Goal: Task Accomplishment & Management: Complete application form

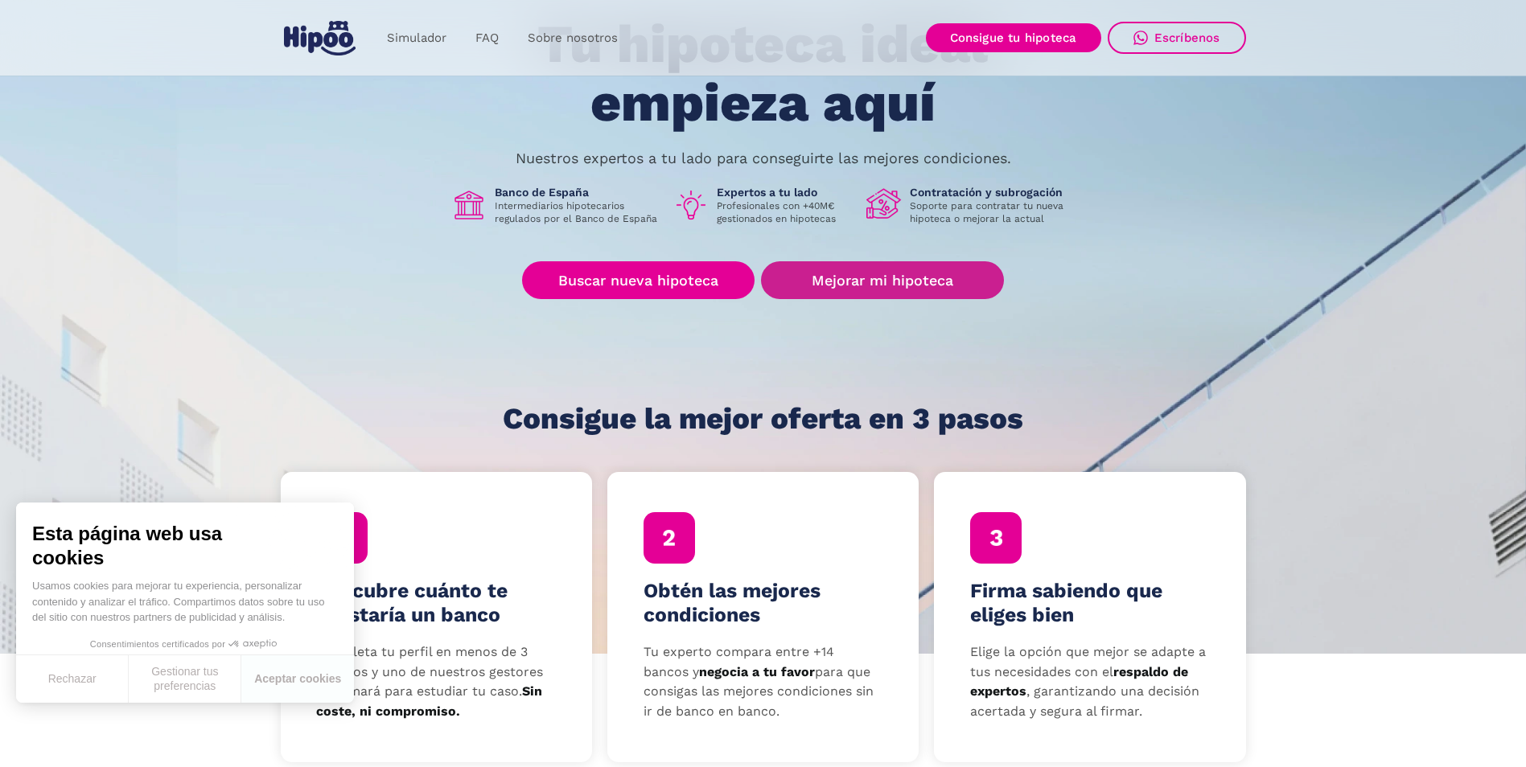
scroll to position [80, 0]
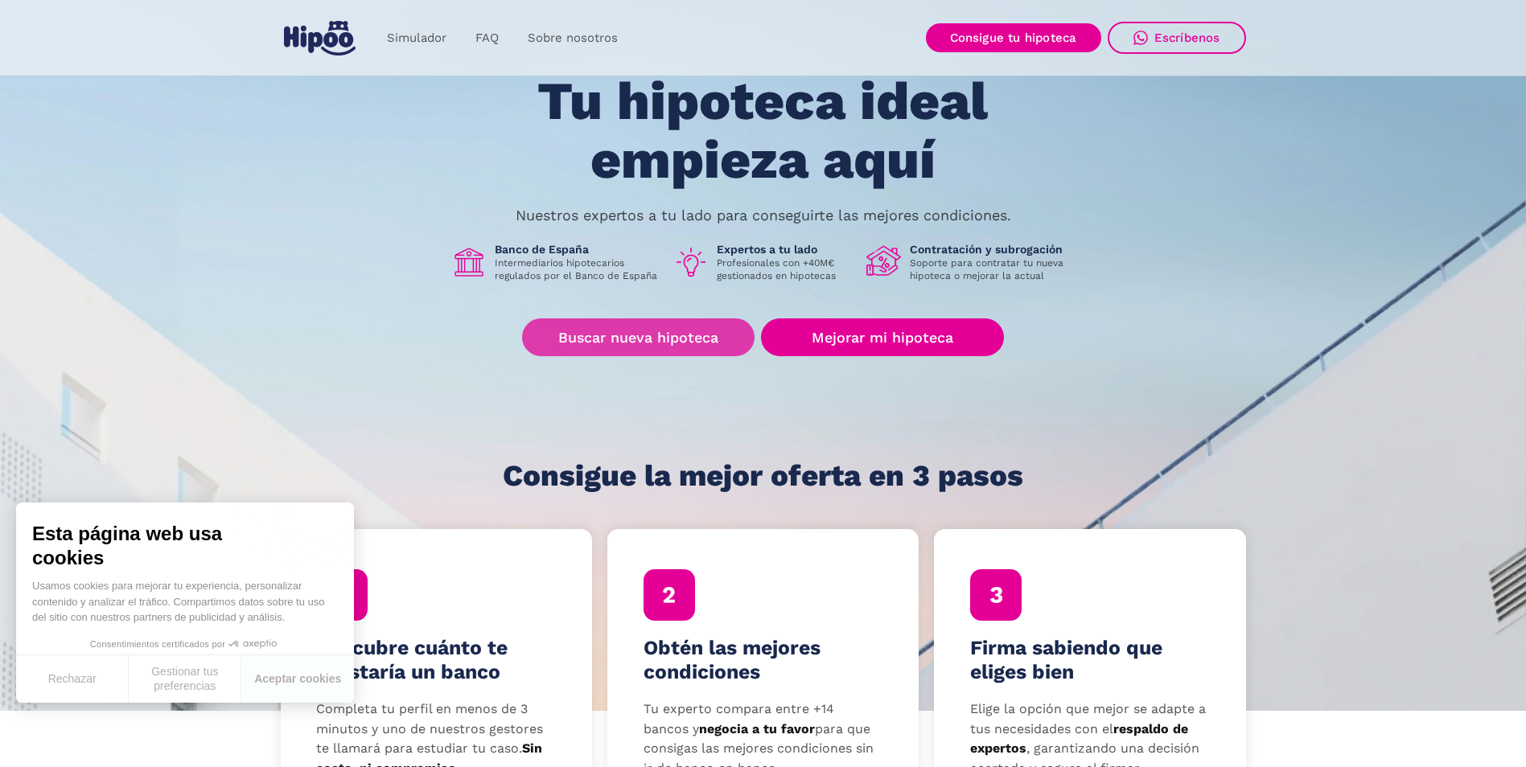
click at [677, 341] on link "Buscar nueva hipoteca" at bounding box center [638, 338] width 232 height 38
